Goal: Task Accomplishment & Management: Use online tool/utility

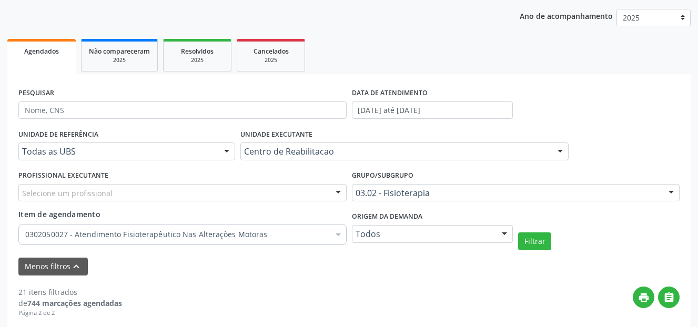
scroll to position [118, 0]
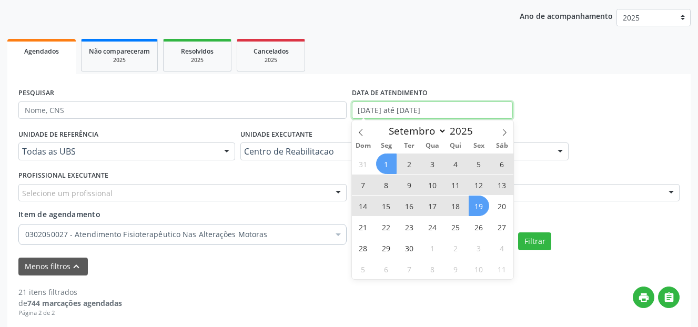
click at [438, 109] on input "[DATE] até [DATE]" at bounding box center [433, 111] width 162 height 18
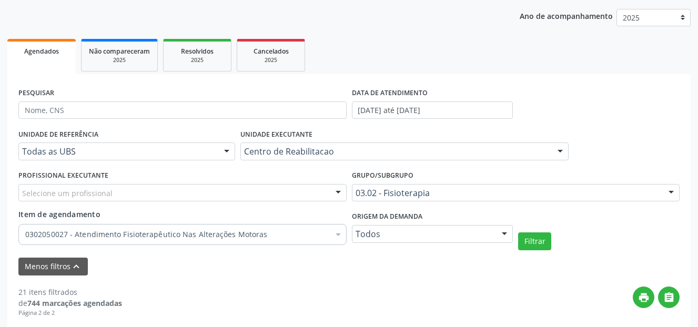
click at [215, 305] on div "print " at bounding box center [401, 302] width 558 height 31
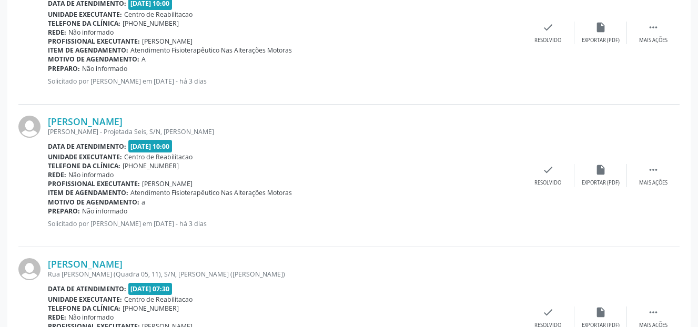
scroll to position [645, 0]
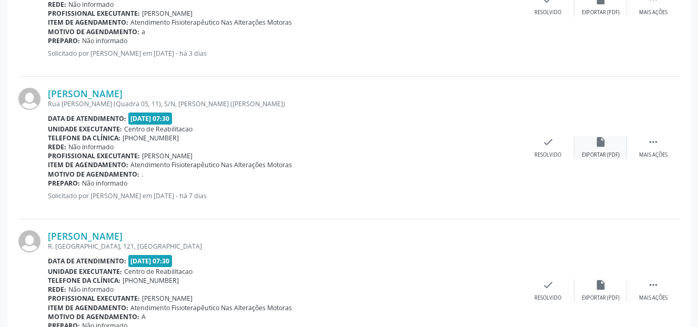
click at [595, 151] on div "insert_drive_file Exportar (PDF)" at bounding box center [601, 147] width 53 height 23
click at [656, 140] on icon "" at bounding box center [654, 142] width 12 height 12
click at [497, 152] on div "Imprimir" at bounding box center [496, 155] width 24 height 7
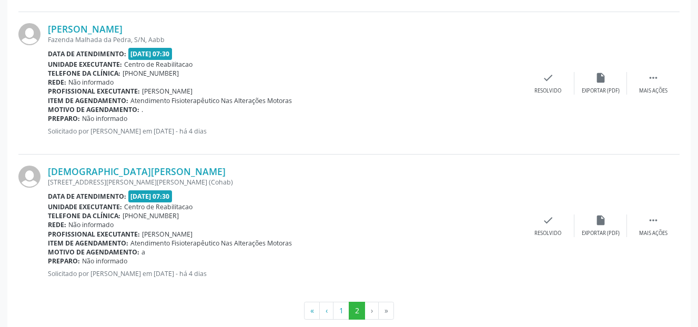
scroll to position [1013, 0]
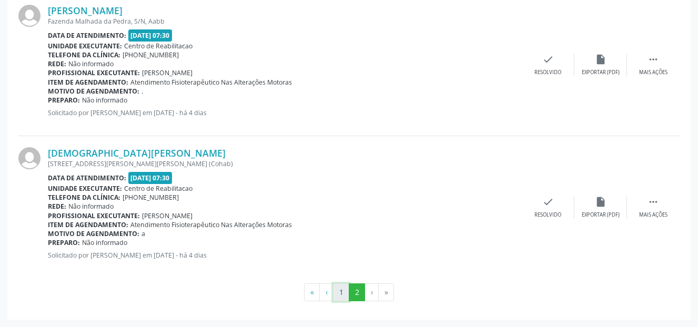
click at [343, 295] on button "1" at bounding box center [341, 293] width 16 height 18
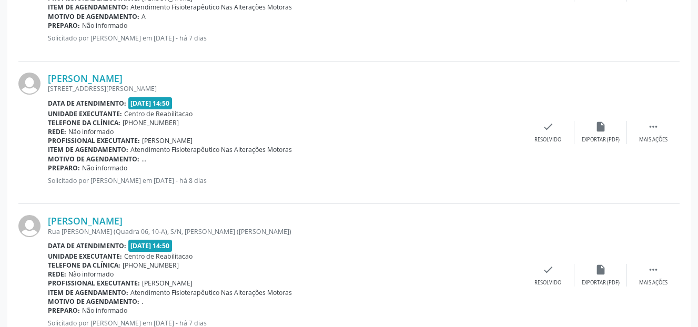
scroll to position [2238, 0]
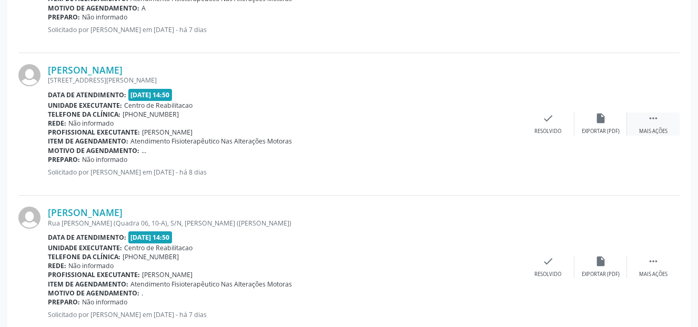
click at [647, 124] on div " Mais ações" at bounding box center [653, 124] width 53 height 23
click at [499, 130] on div "Imprimir" at bounding box center [496, 131] width 24 height 7
